Goal: Information Seeking & Learning: Learn about a topic

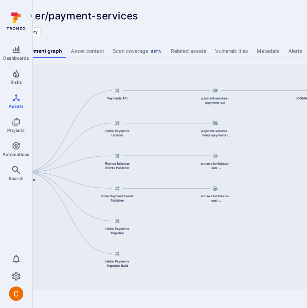
scroll to position [0, 204]
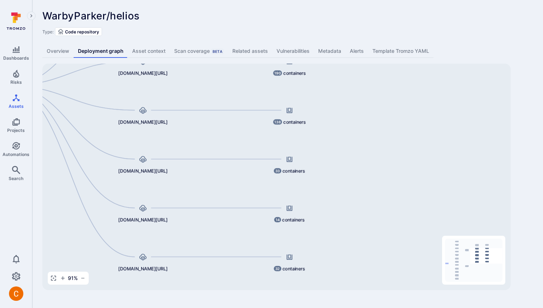
drag, startPoint x: 349, startPoint y: 221, endPoint x: 348, endPoint y: 118, distance: 103.5
click at [348, 118] on div "39 containers 138 containers 190 containers 14 containers 32 containers 33 cont…" at bounding box center [276, 177] width 469 height 226
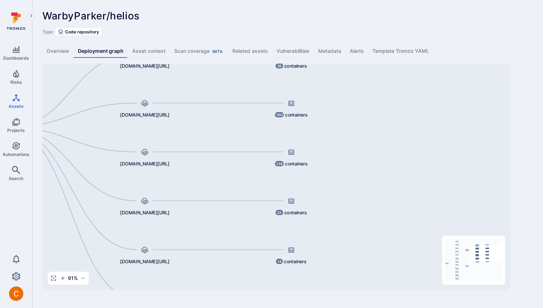
drag, startPoint x: 329, startPoint y: 174, endPoint x: 331, endPoint y: 215, distance: 41.0
click at [331, 215] on div "39 containers 138 containers 190 containers 14 containers 32 containers 33 cont…" at bounding box center [276, 177] width 469 height 226
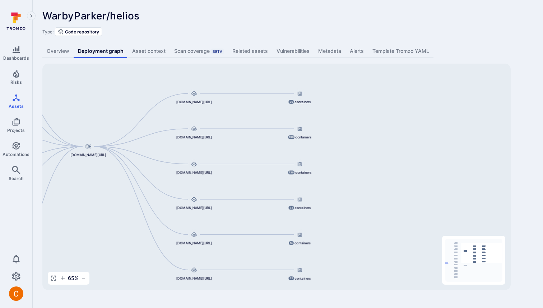
drag, startPoint x: 113, startPoint y: 212, endPoint x: 106, endPoint y: 229, distance: 18.2
click at [106, 229] on div "39 containers 138 containers 190 containers 14 containers 32 containers 33 cont…" at bounding box center [276, 177] width 469 height 226
click at [196, 17] on div "WarbyParker/helios ... Show more" at bounding box center [236, 16] width 388 height 12
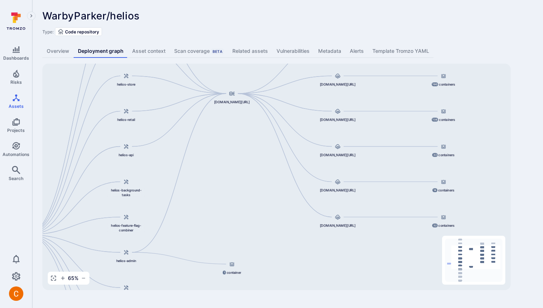
drag, startPoint x: 212, startPoint y: 249, endPoint x: 356, endPoint y: 196, distance: 153.3
click at [356, 197] on div "39 containers 138 containers 190 containers 14 containers 32 containers 33 cont…" at bounding box center [276, 177] width 469 height 226
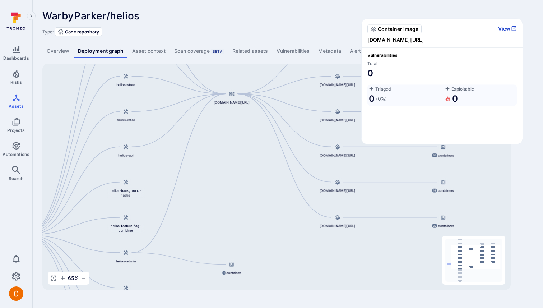
click at [507, 30] on button "View" at bounding box center [508, 28] width 19 height 6
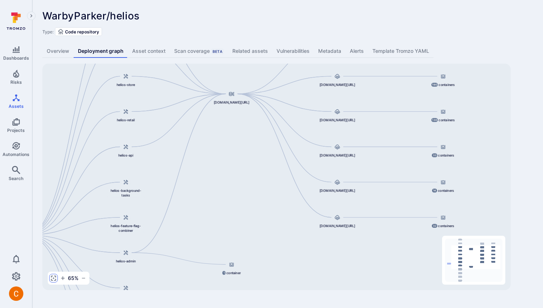
click at [52, 274] on button "button" at bounding box center [53, 278] width 9 height 9
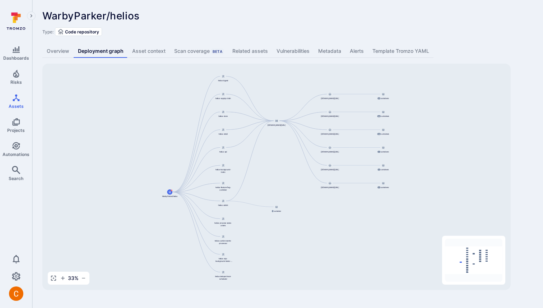
click at [327, 9] on div "WarbyParker/helios ... Show more Type: Code repository Overview Deployment grap…" at bounding box center [287, 150] width 511 height 300
